Goal: Task Accomplishment & Management: Complete application form

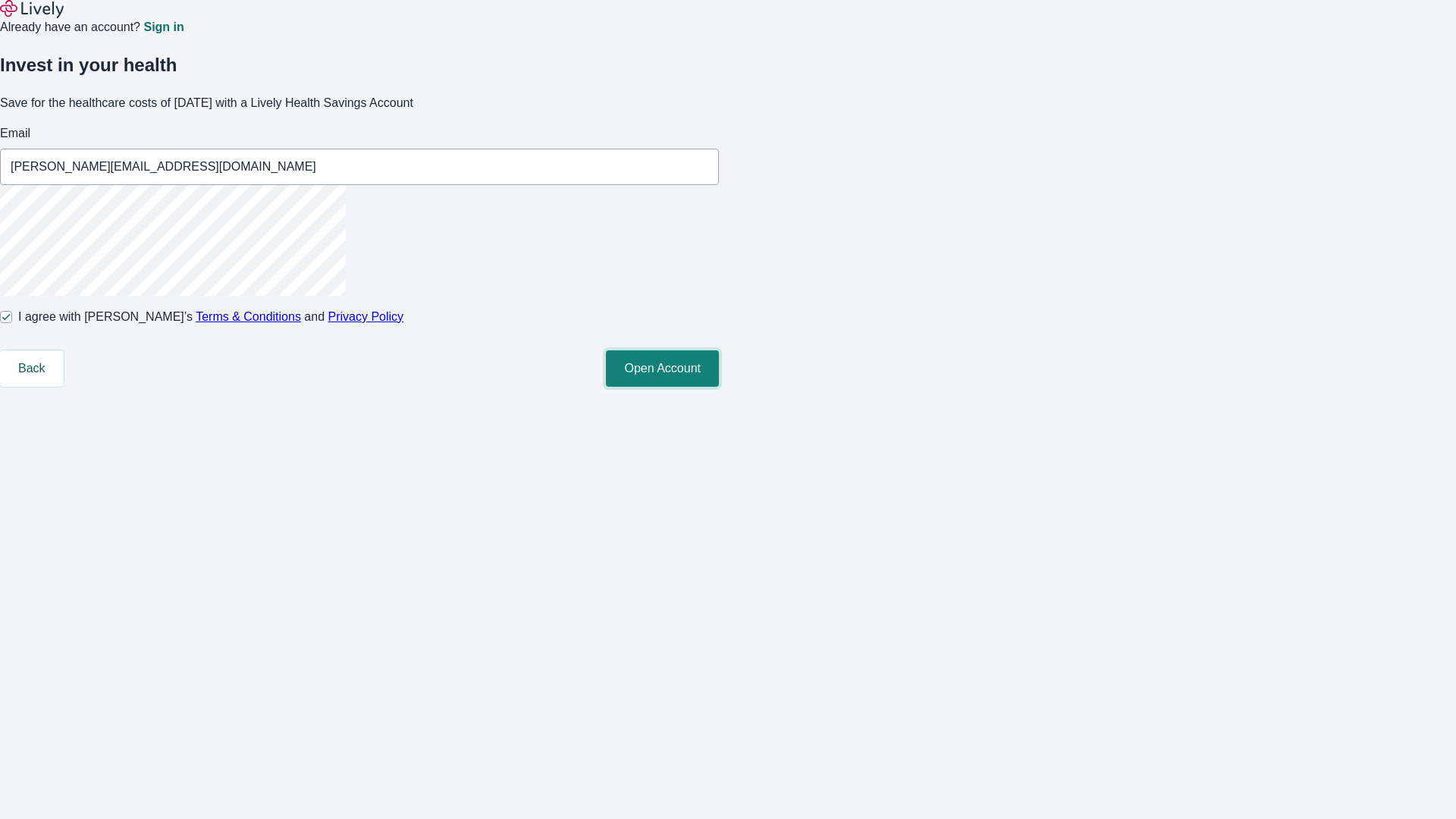
click at [719, 387] on button "Open Account" at bounding box center [663, 369] width 113 height 36
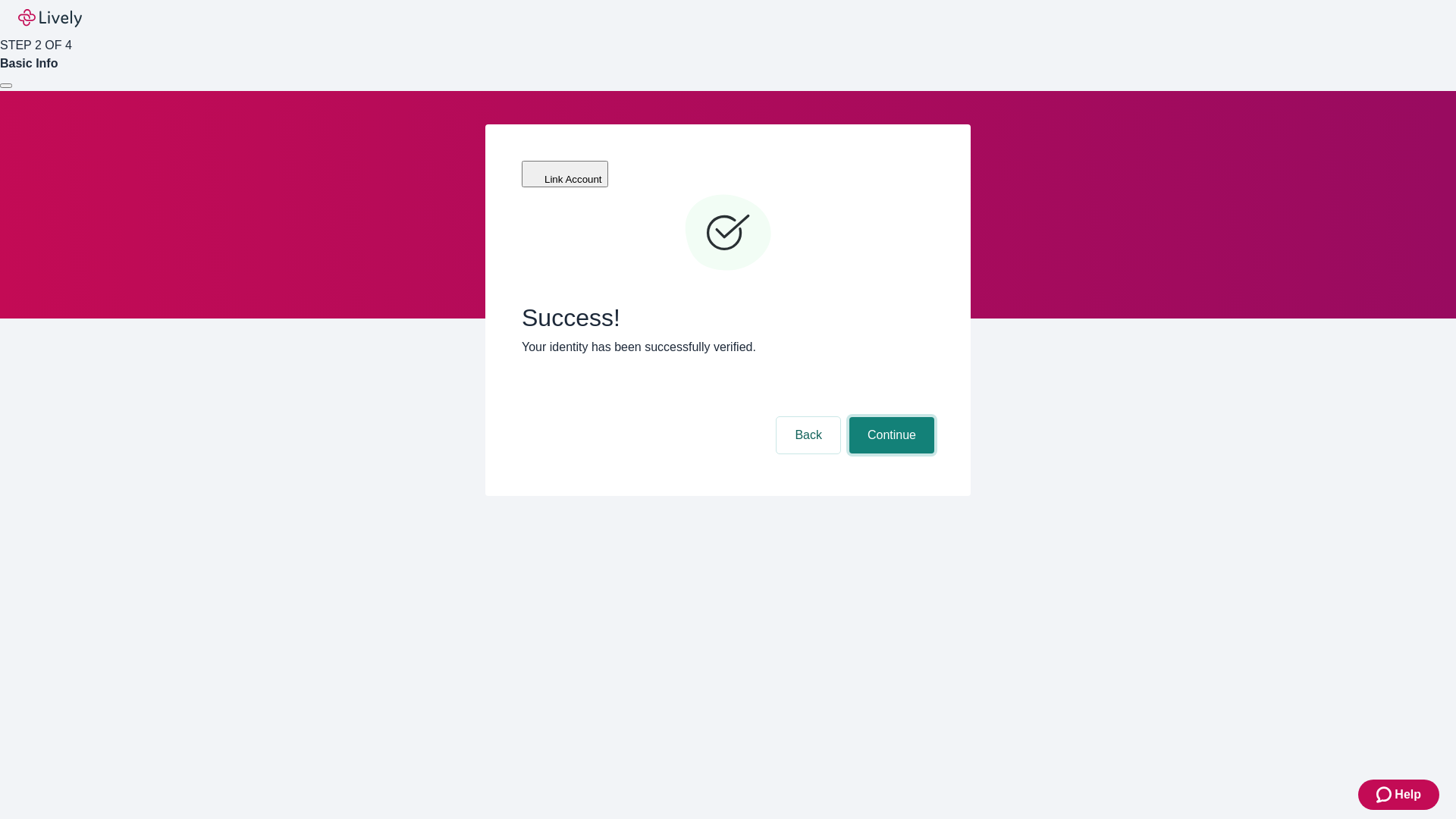
click at [889, 417] on button "Continue" at bounding box center [891, 435] width 85 height 36
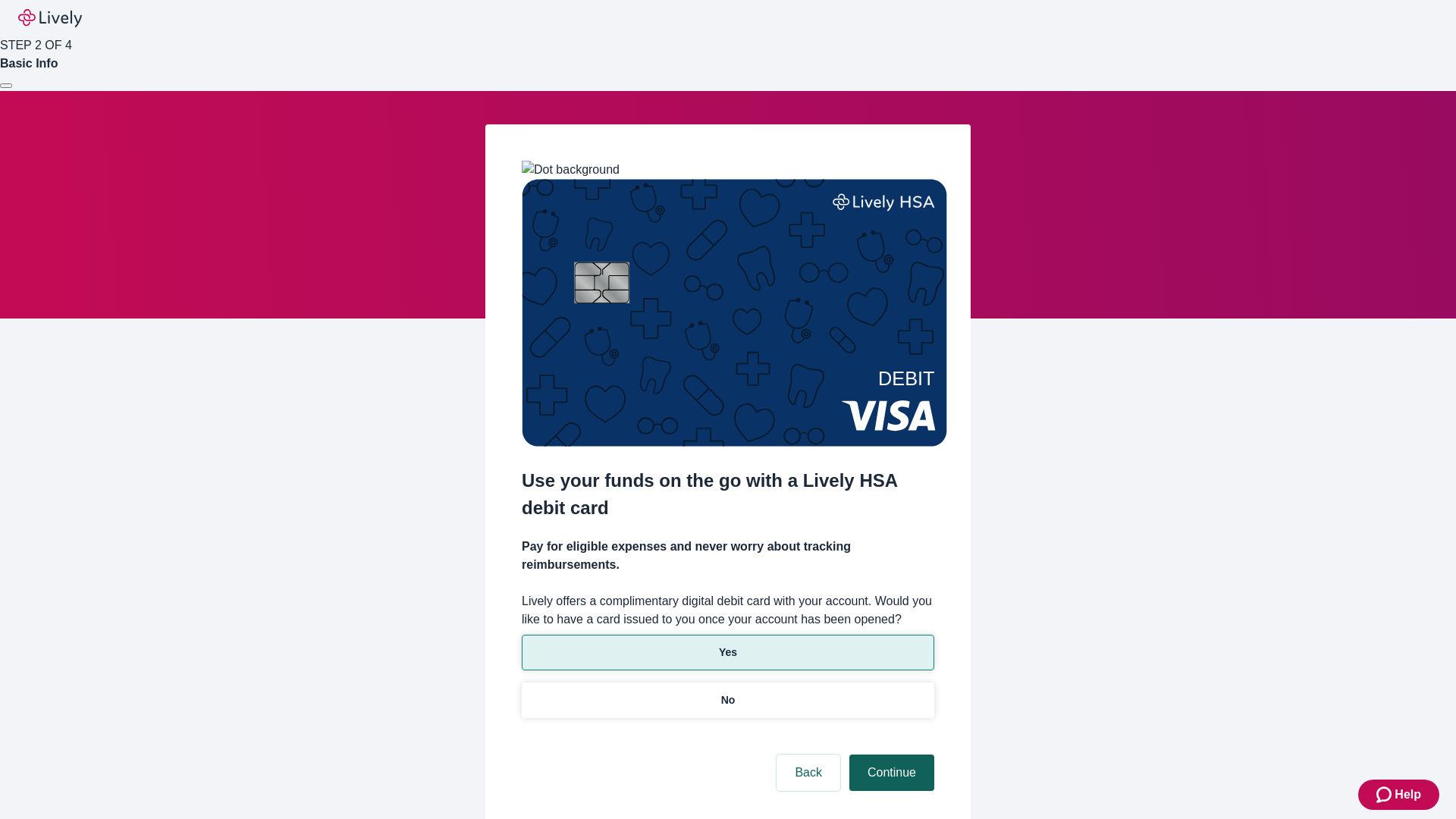
click at [728, 692] on p "No" at bounding box center [728, 700] width 14 height 16
click at [889, 754] on button "Continue" at bounding box center [891, 772] width 85 height 36
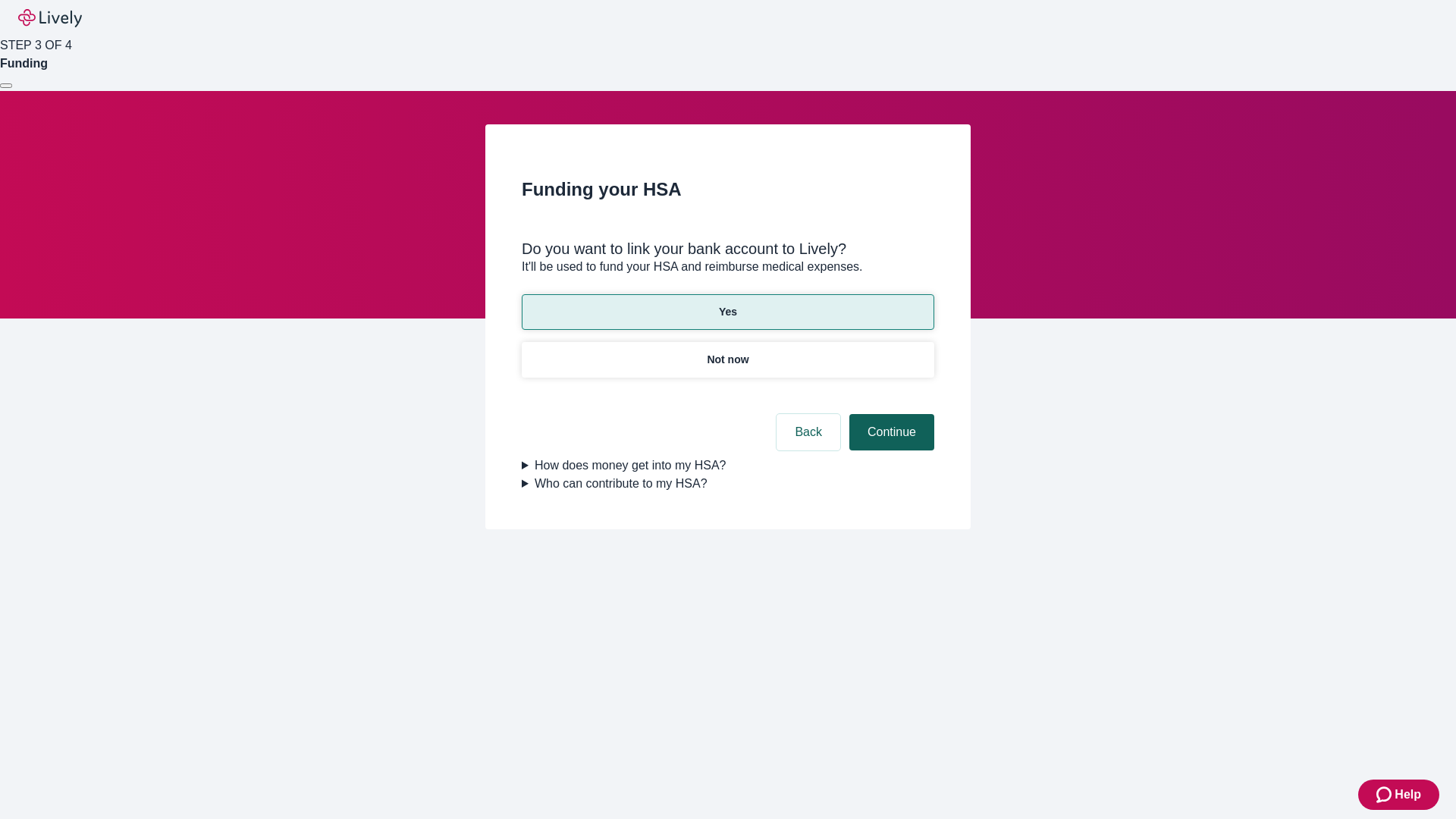
click at [889, 414] on button "Continue" at bounding box center [891, 432] width 85 height 36
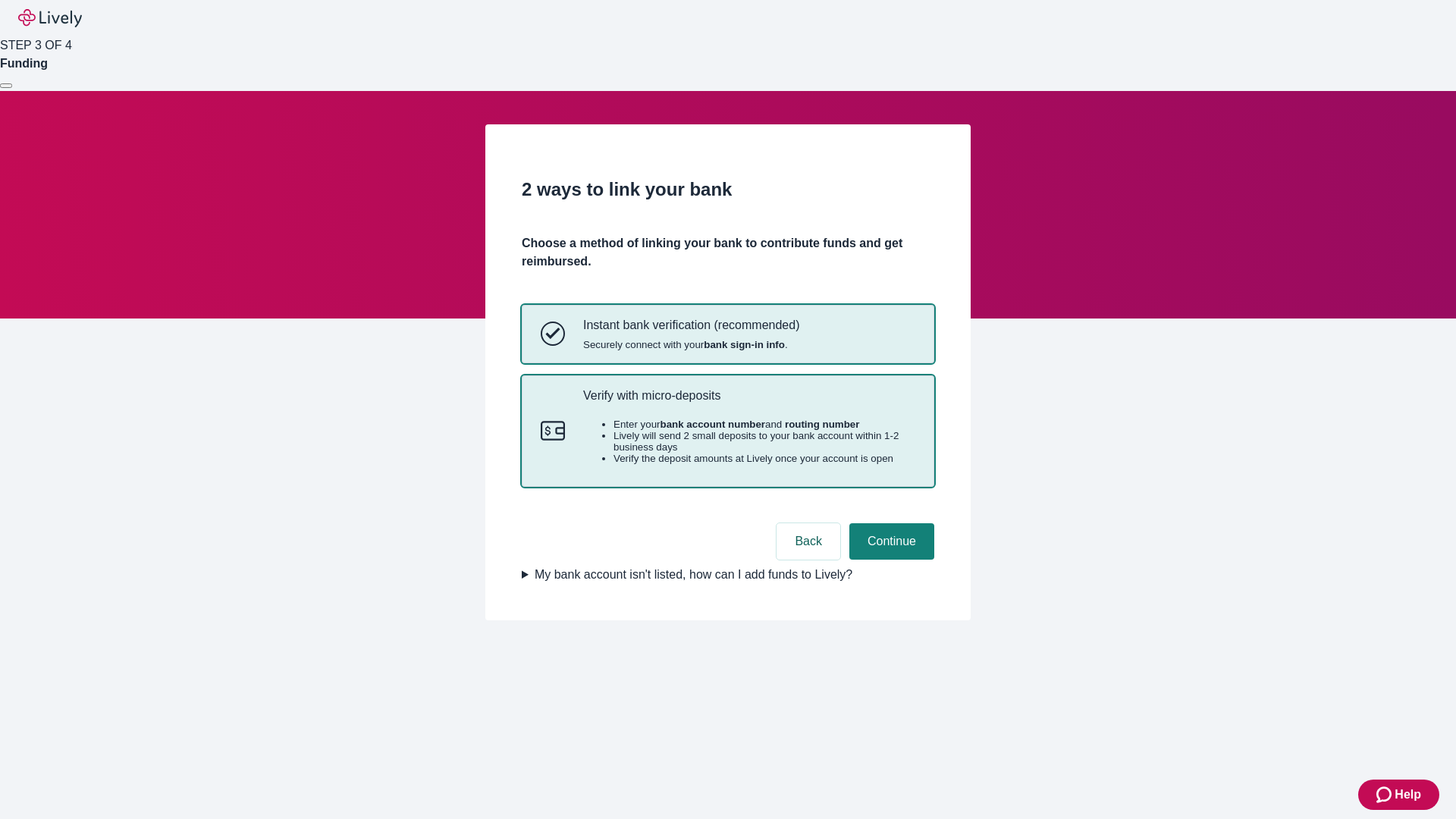
click at [748, 403] on p "Verify with micro-deposits" at bounding box center [748, 396] width 332 height 14
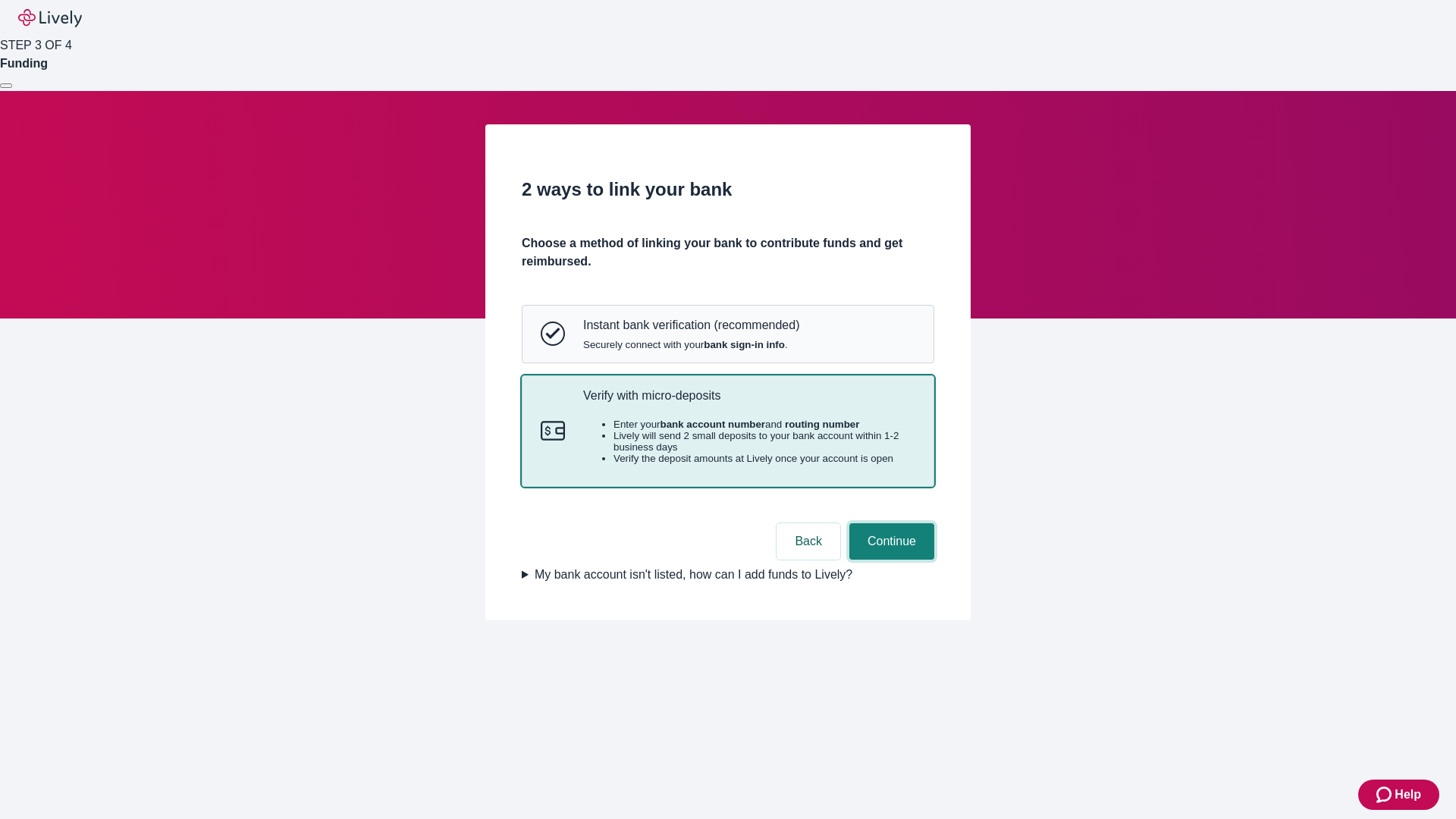
click at [889, 559] on button "Continue" at bounding box center [891, 541] width 85 height 36
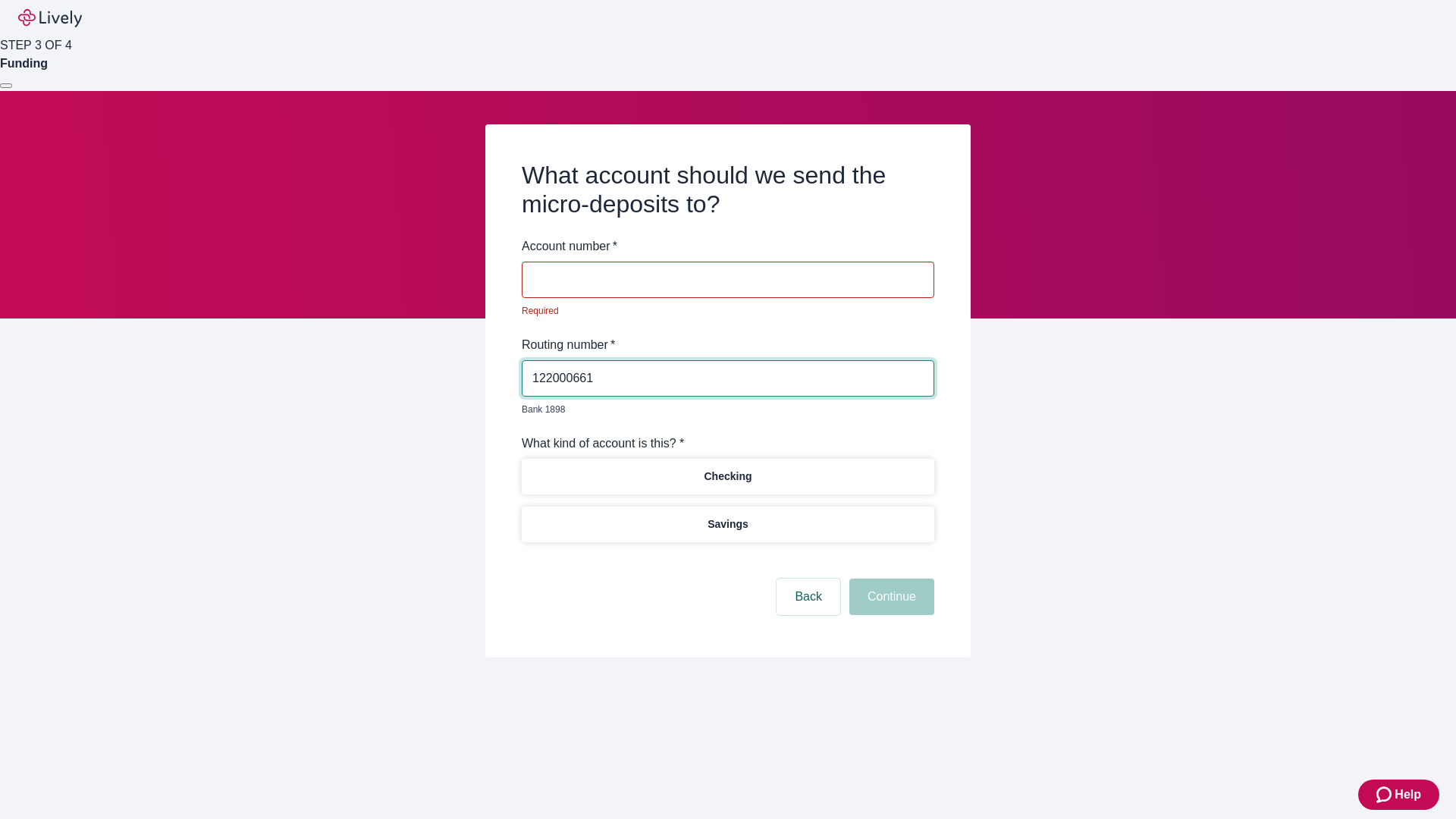
type input "122000661"
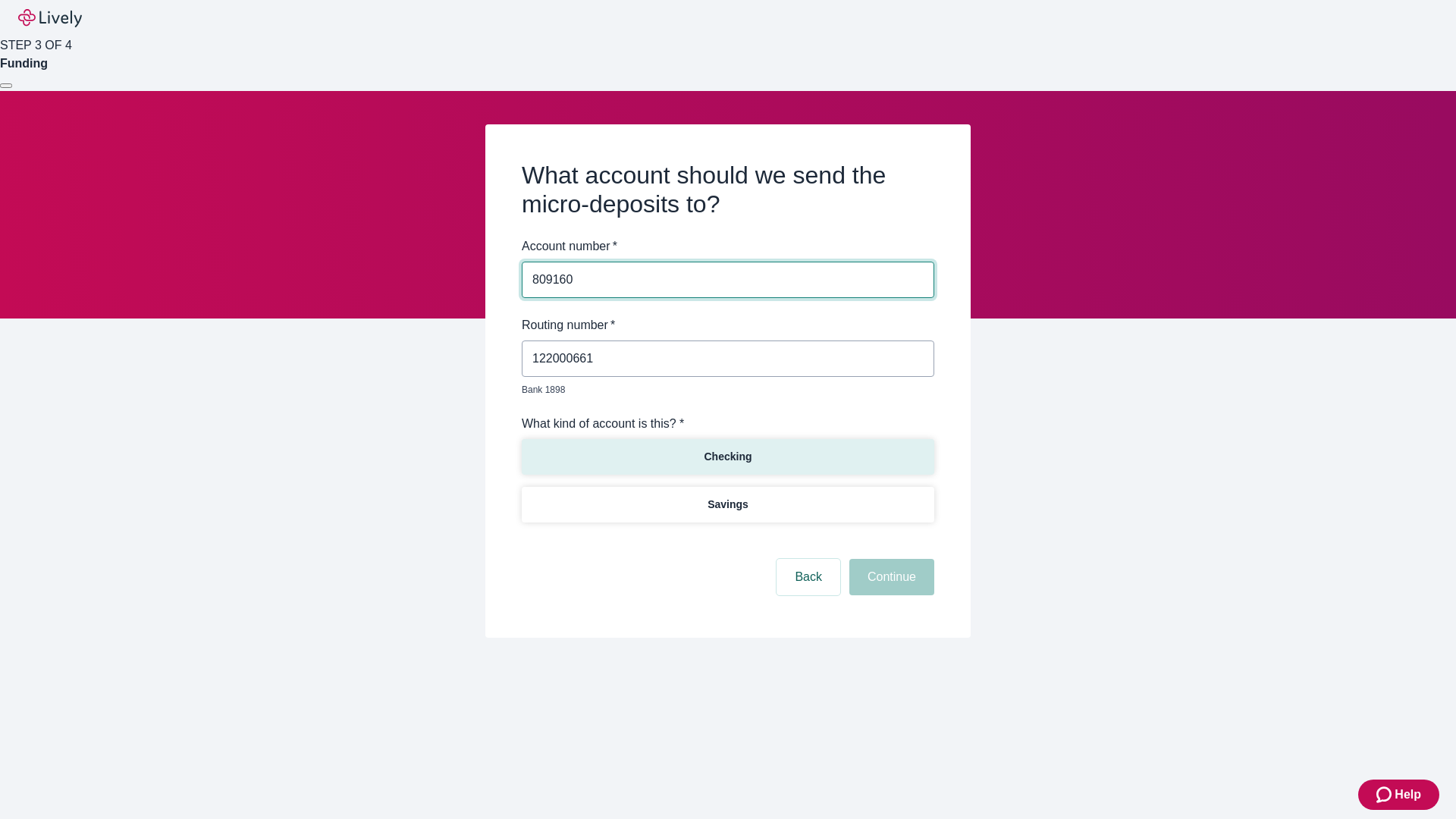
type input "809160"
click at [728, 449] on p "Checking" at bounding box center [727, 457] width 48 height 16
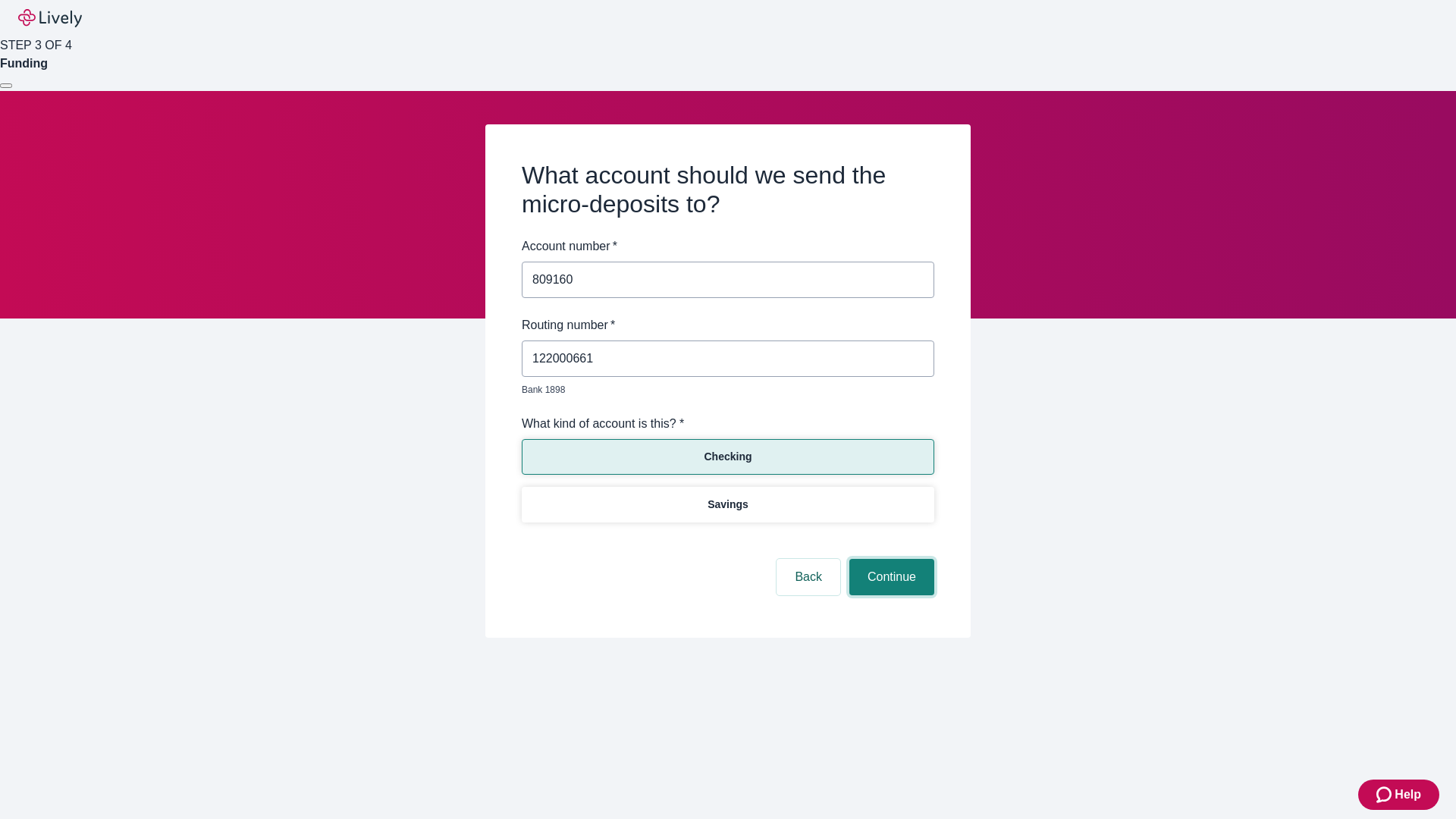
click at [889, 559] on button "Continue" at bounding box center [891, 576] width 85 height 36
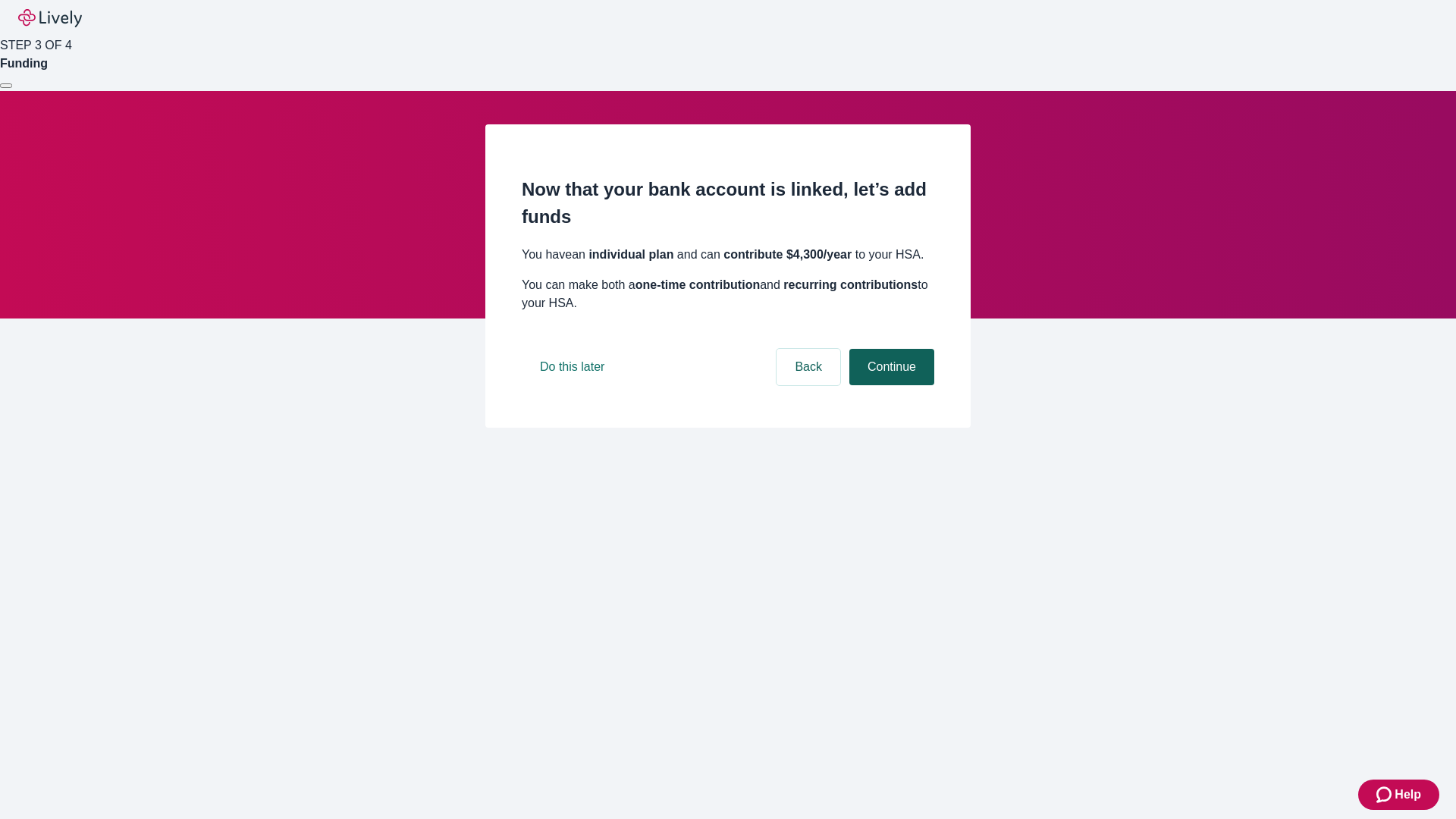
click at [889, 385] on button "Continue" at bounding box center [891, 367] width 85 height 36
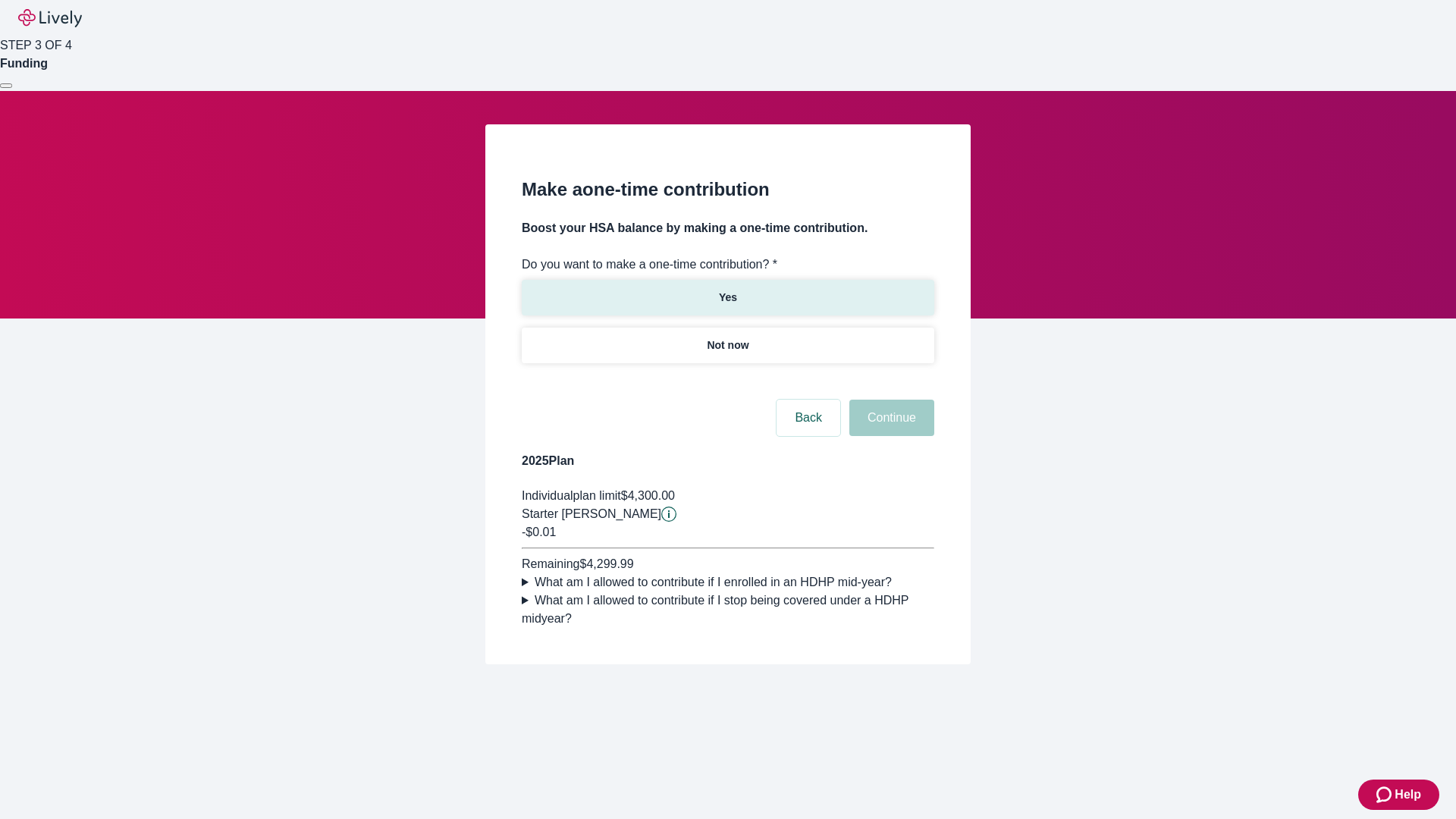
click at [728, 289] on p "Yes" at bounding box center [728, 298] width 18 height 16
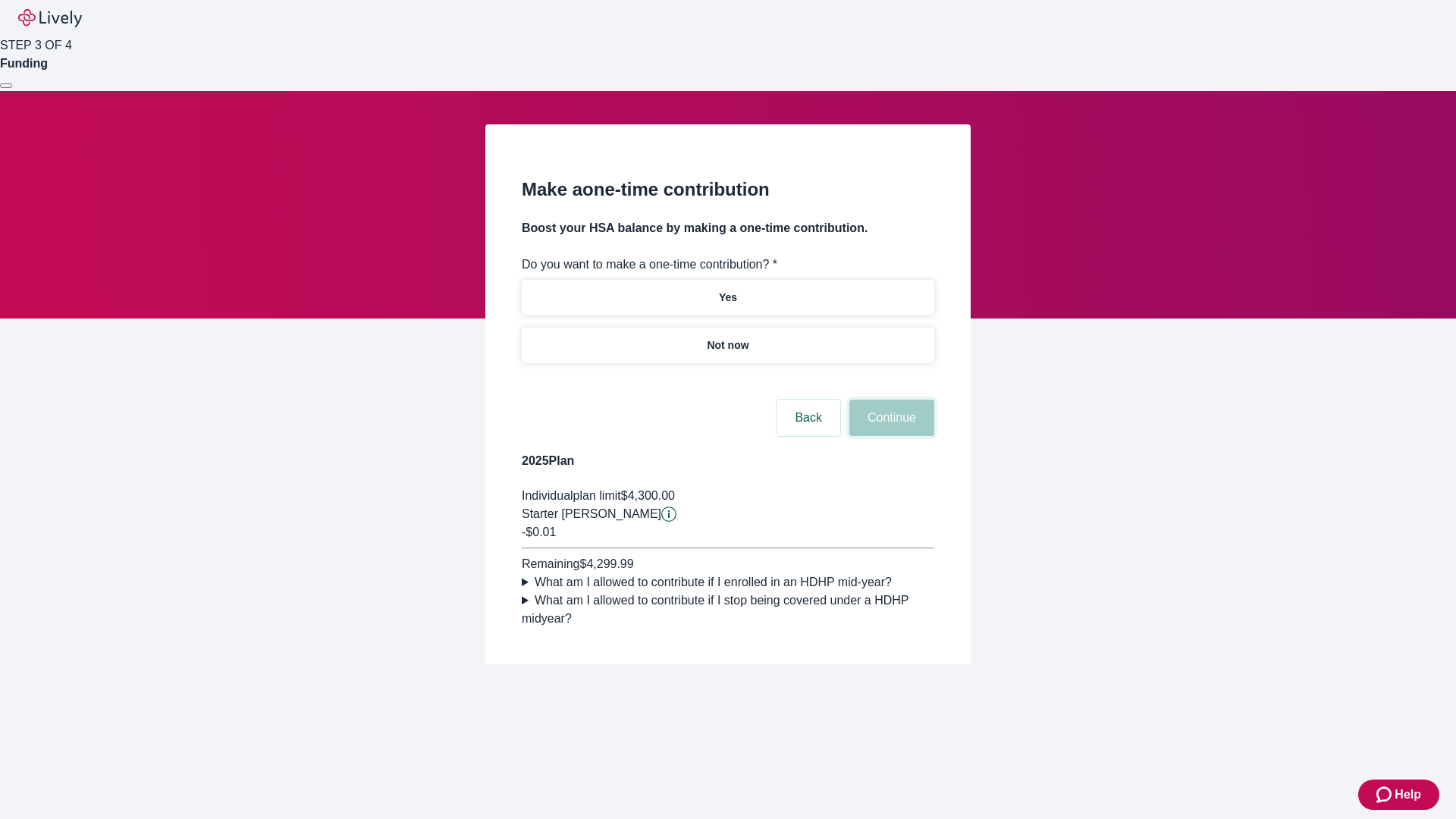
click at [889, 436] on button "Continue" at bounding box center [891, 417] width 85 height 36
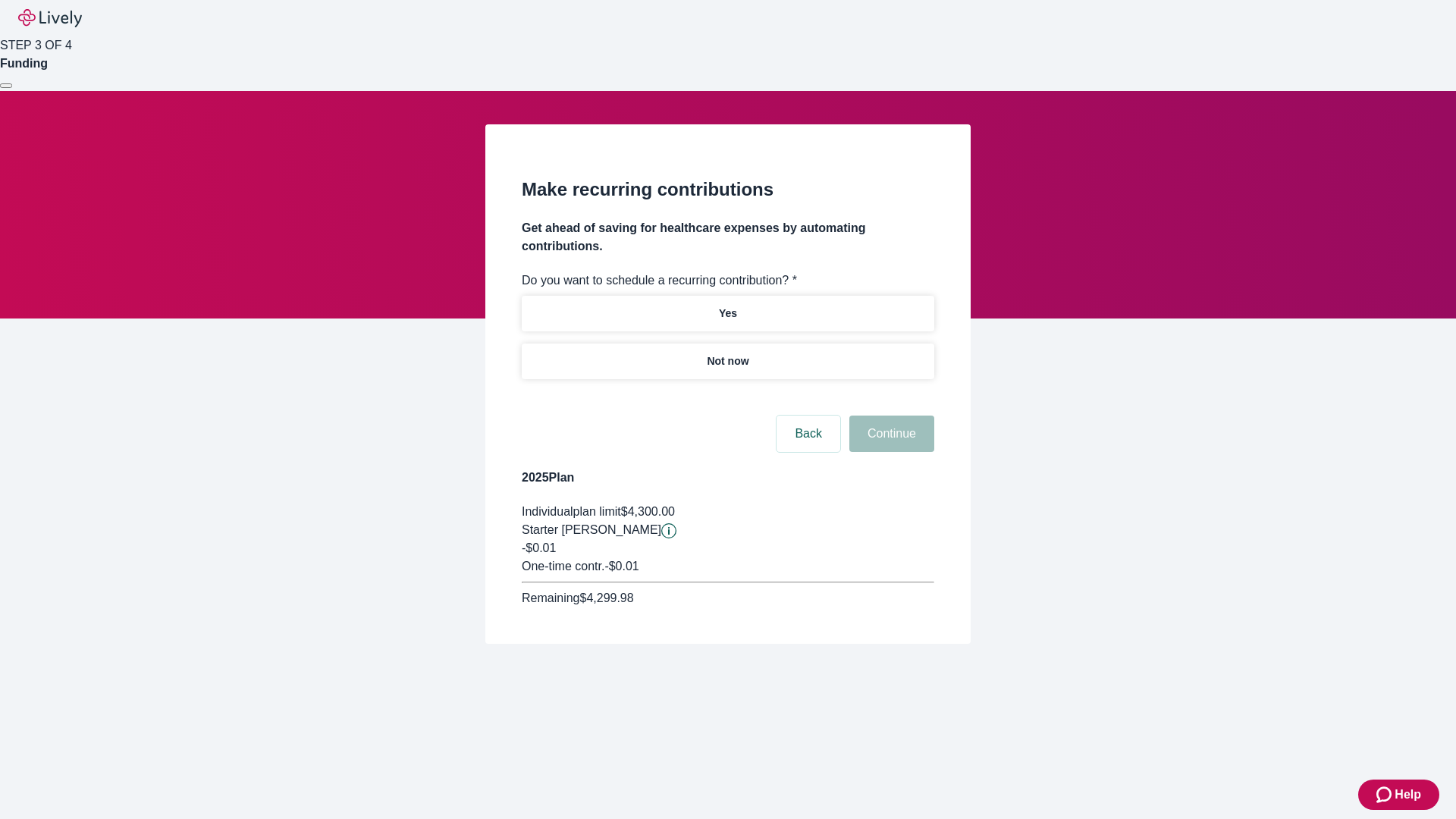
click at [728, 353] on p "Not now" at bounding box center [728, 361] width 41 height 16
click at [889, 415] on button "Continue" at bounding box center [891, 433] width 85 height 36
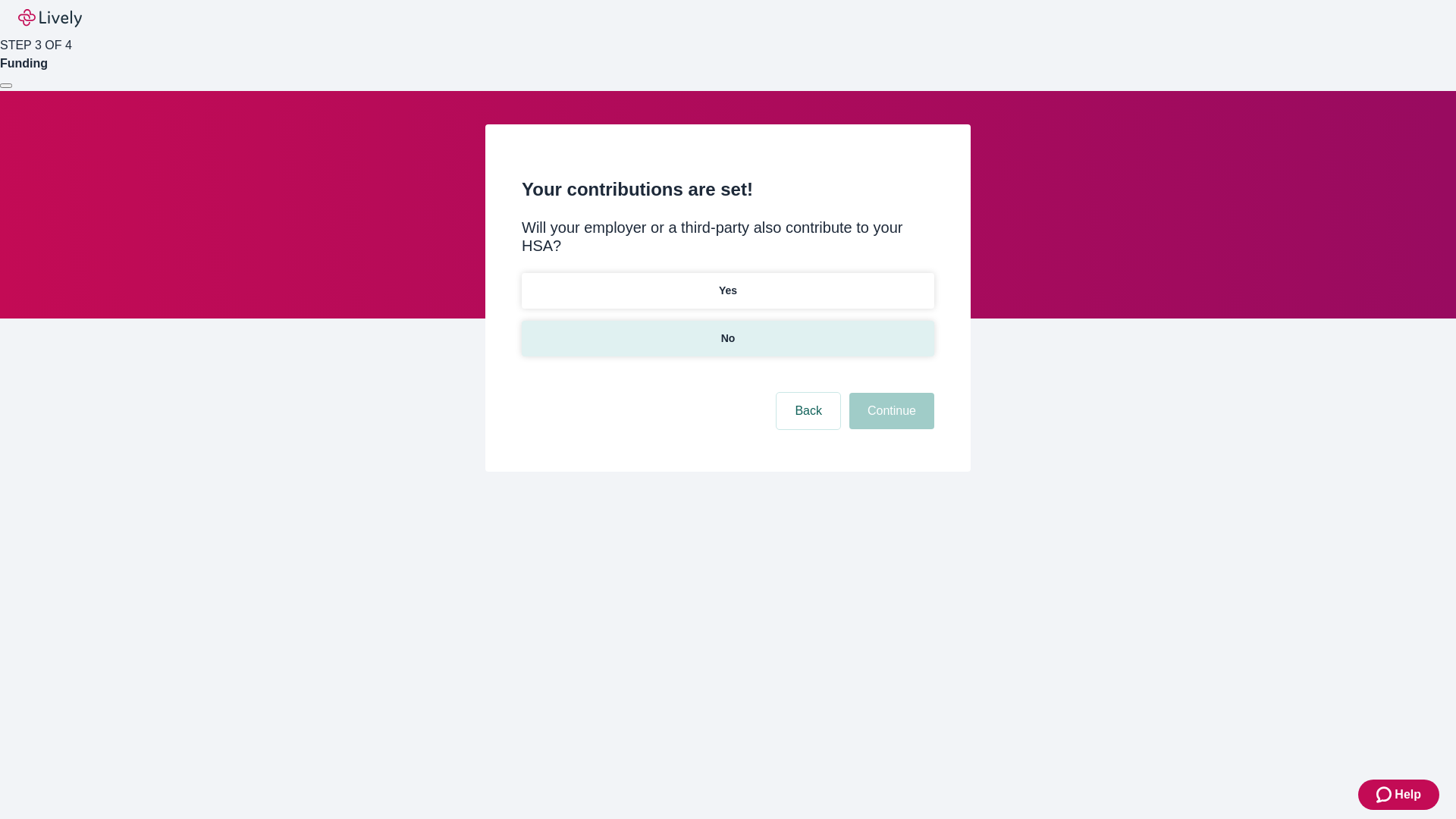
click at [728, 331] on p "No" at bounding box center [728, 339] width 14 height 16
click at [889, 393] on button "Continue" at bounding box center [891, 411] width 85 height 36
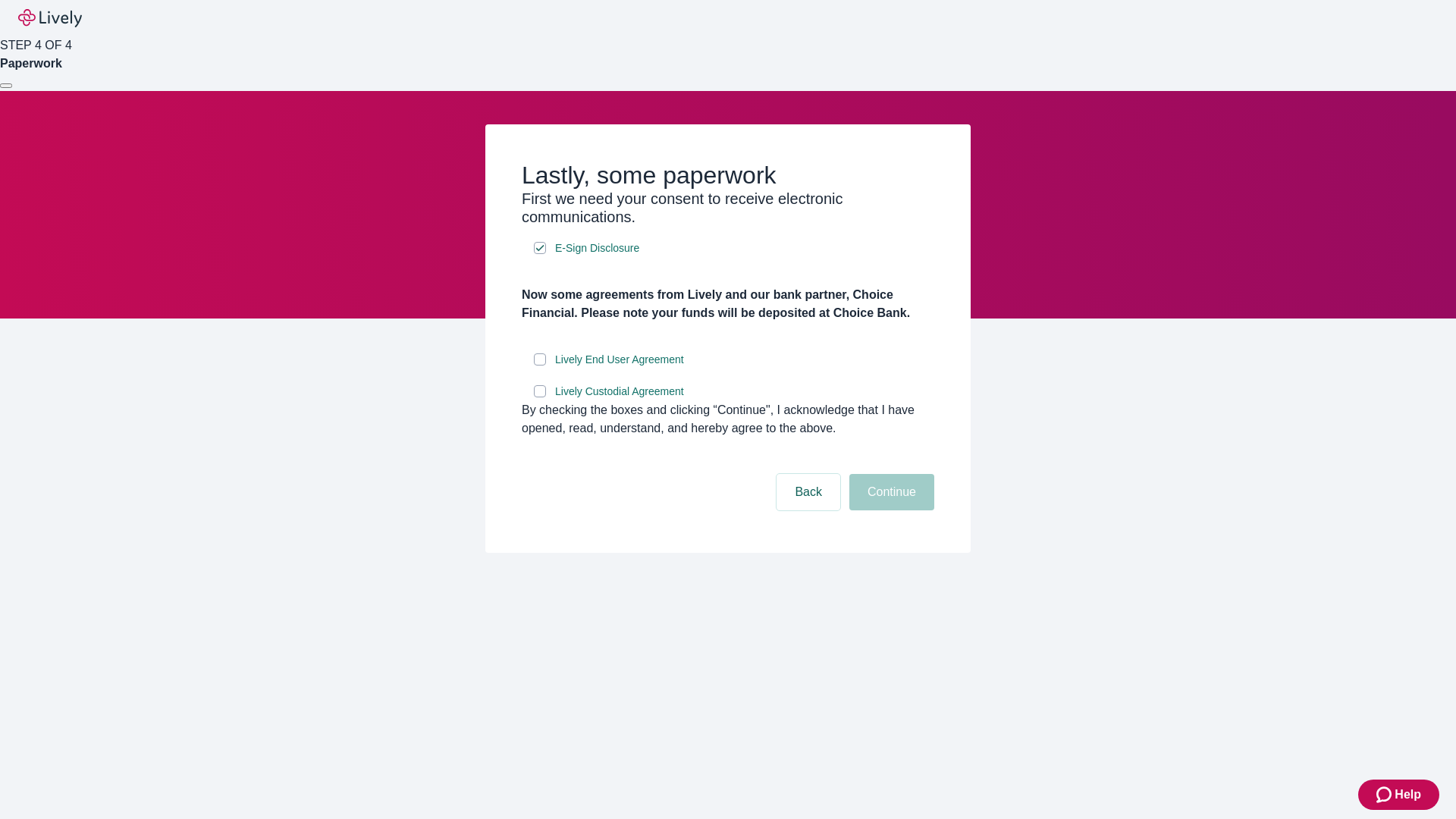
click at [540, 365] on input "Lively End User Agreement" at bounding box center [540, 359] width 12 height 12
checkbox input "true"
click at [540, 397] on input "Lively Custodial Agreement" at bounding box center [540, 390] width 12 height 12
checkbox input "true"
click at [889, 510] on button "Continue" at bounding box center [891, 492] width 85 height 36
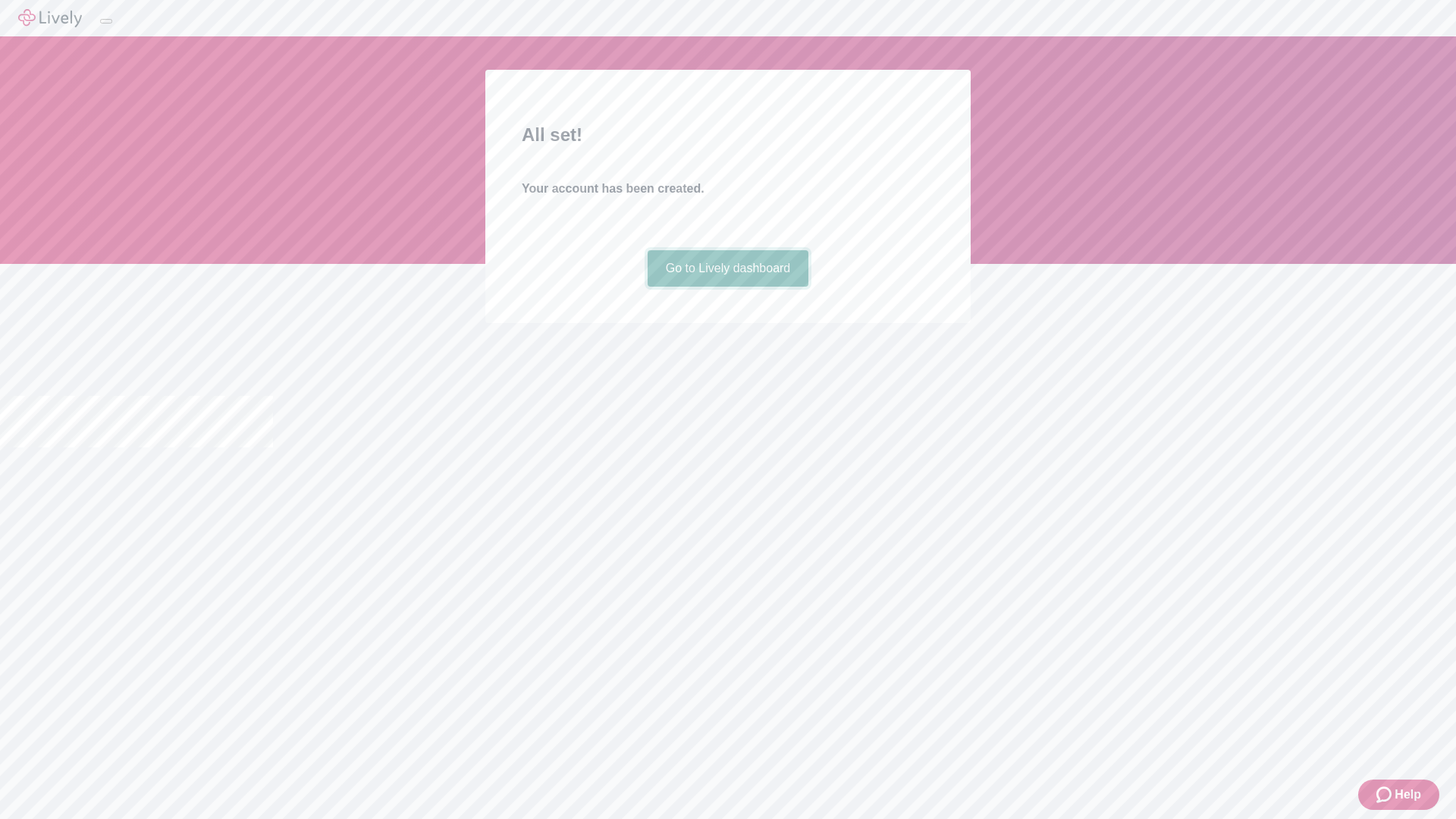
click at [728, 287] on link "Go to Lively dashboard" at bounding box center [728, 268] width 162 height 36
